Goal: Information Seeking & Learning: Learn about a topic

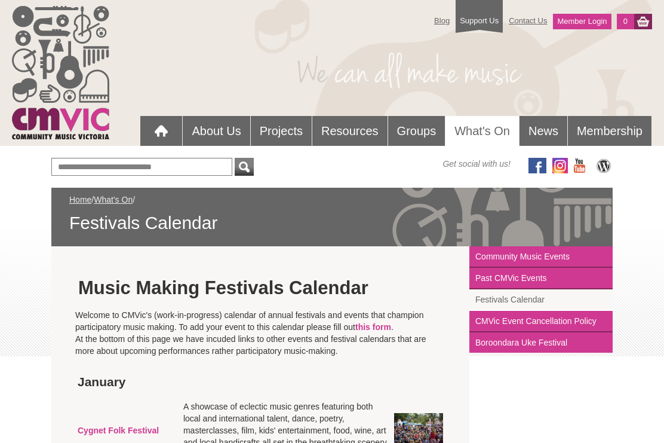
click at [511, 256] on link "Community Music Events" at bounding box center [541, 257] width 143 height 22
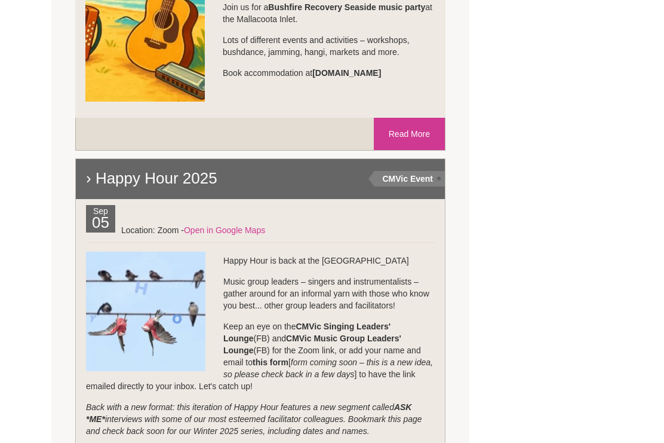
scroll to position [989, 0]
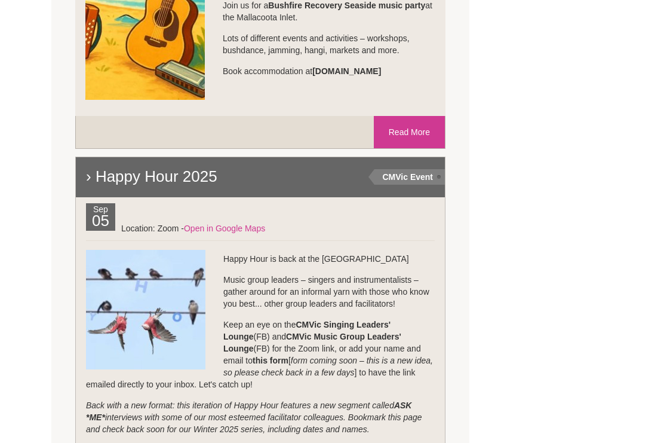
click at [384, 429] on p "Back with a new format: this iteration of Happy Hour features a new segment cal…" at bounding box center [260, 417] width 349 height 36
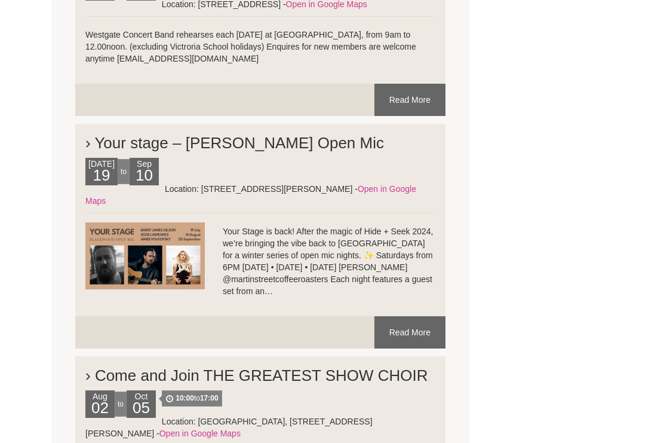
scroll to position [2259, 0]
click at [414, 316] on link "Read More" at bounding box center [410, 332] width 71 height 32
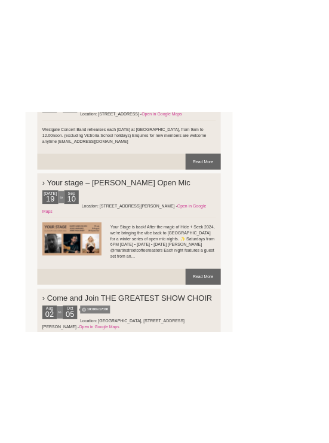
scroll to position [3139, 0]
